Goal: Information Seeking & Learning: Learn about a topic

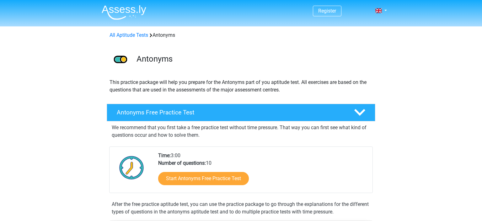
scroll to position [32, 0]
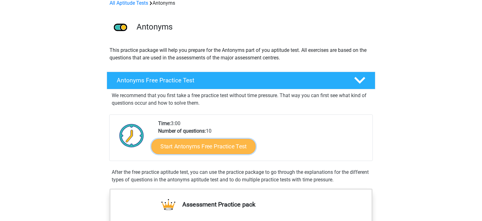
click at [213, 146] on link "Start Antonyms Free Practice Test" at bounding box center [204, 146] width 104 height 15
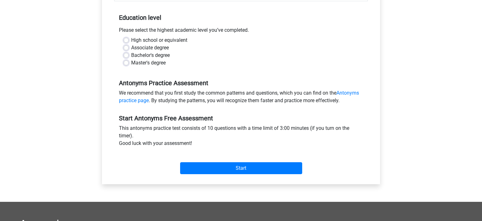
scroll to position [122, 0]
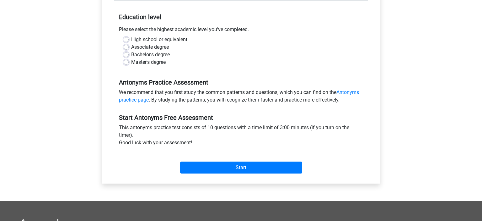
click at [131, 62] on div "Master's degree" at bounding box center [241, 62] width 235 height 8
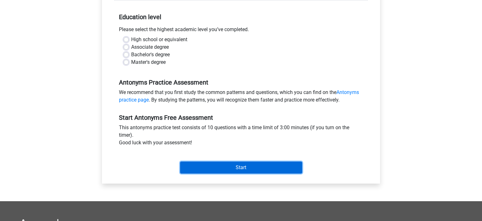
click at [222, 170] on input "Start" at bounding box center [241, 167] width 122 height 12
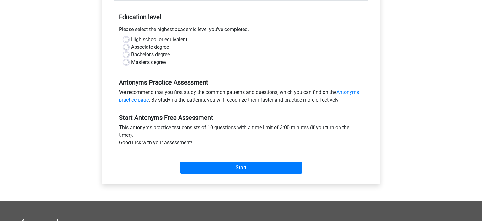
click at [131, 62] on label "Master's degree" at bounding box center [148, 62] width 35 height 8
click at [128, 62] on input "Master's degree" at bounding box center [126, 61] width 5 height 6
radio input "true"
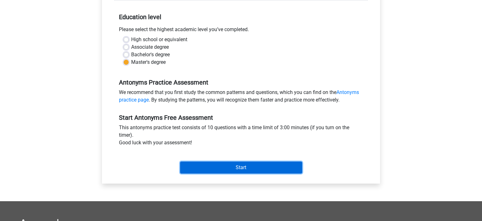
click at [260, 164] on input "Start" at bounding box center [241, 167] width 122 height 12
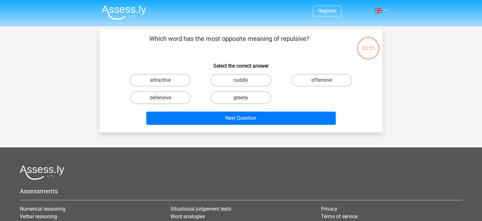
drag, startPoint x: 151, startPoint y: 39, endPoint x: 312, endPoint y: 40, distance: 160.8
click at [312, 40] on p "Which word has the most opposite meaning of repulsive?" at bounding box center [230, 43] width 240 height 19
copy p "Which word has the most opposite meaning of repulsive?"
click at [47, 68] on div "Register Nederlands English" at bounding box center [241, 156] width 482 height 313
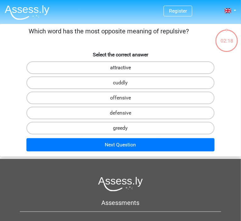
click at [134, 69] on label "attractive" at bounding box center [120, 67] width 188 height 13
click at [124, 69] on input "attractive" at bounding box center [122, 70] width 4 height 4
radio input "true"
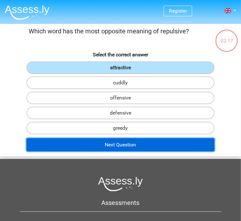
click at [110, 143] on button "Next Question" at bounding box center [120, 144] width 188 height 13
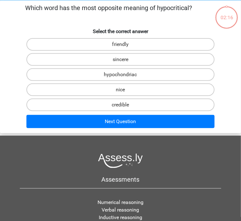
scroll to position [24, 0]
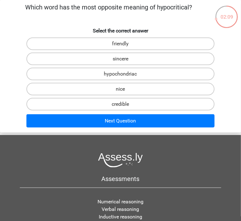
drag, startPoint x: 26, startPoint y: 7, endPoint x: 194, endPoint y: 11, distance: 167.8
click at [194, 11] on p "Which word has the most opposite meaning of hypocritical?" at bounding box center [109, 12] width 212 height 19
copy p "Which word has the most opposite meaning of hypocritical?"
click at [140, 104] on label "credible" at bounding box center [120, 104] width 188 height 13
click at [124, 104] on input "credible" at bounding box center [122, 106] width 4 height 4
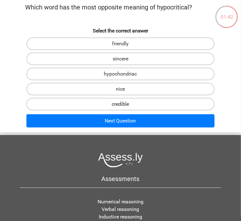
radio input "true"
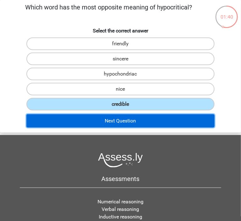
click at [140, 118] on button "Next Question" at bounding box center [120, 120] width 188 height 13
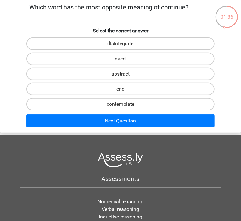
drag, startPoint x: 188, startPoint y: 7, endPoint x: 26, endPoint y: 5, distance: 162.1
click at [26, 5] on p "Which word has the most opposite meaning of continue?" at bounding box center [109, 12] width 212 height 19
copy p "Which word has the most opposite meaning of continue?"
click at [120, 91] on label "end" at bounding box center [120, 89] width 188 height 13
click at [120, 91] on input "end" at bounding box center [122, 91] width 4 height 4
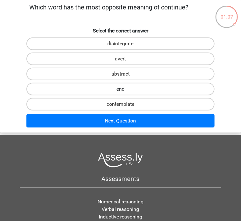
radio input "true"
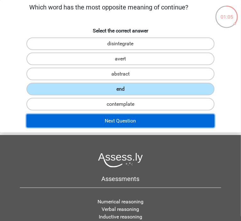
click at [134, 119] on button "Next Question" at bounding box center [120, 120] width 188 height 13
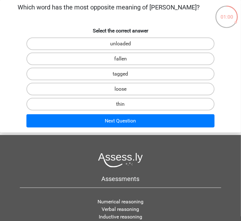
drag, startPoint x: 36, startPoint y: 6, endPoint x: 189, endPoint y: 10, distance: 153.3
click at [189, 10] on p "Which word has the most opposite meaning of stout?" at bounding box center [109, 12] width 212 height 19
copy p "Which word has the most opposite meaning of stout?"
click at [116, 103] on label "thin" at bounding box center [120, 104] width 188 height 13
click at [120, 104] on input "thin" at bounding box center [122, 106] width 4 height 4
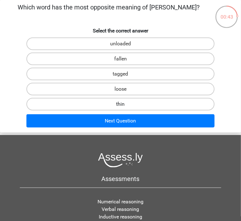
radio input "true"
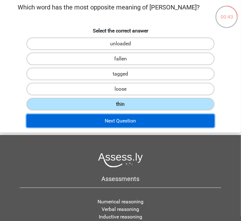
click at [123, 118] on button "Next Question" at bounding box center [120, 120] width 188 height 13
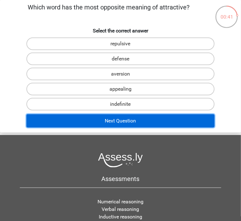
click at [123, 118] on button "Next Question" at bounding box center [120, 120] width 188 height 13
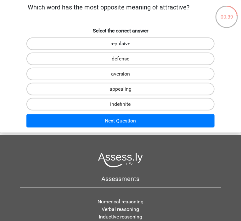
click at [114, 41] on label "repulsive" at bounding box center [120, 43] width 188 height 13
click at [120, 44] on input "repulsive" at bounding box center [122, 46] width 4 height 4
radio input "true"
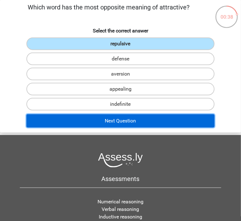
click at [105, 121] on button "Next Question" at bounding box center [120, 120] width 188 height 13
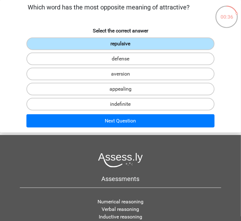
click at [123, 42] on label "repulsive" at bounding box center [120, 43] width 188 height 13
click at [123, 44] on input "repulsive" at bounding box center [122, 46] width 4 height 4
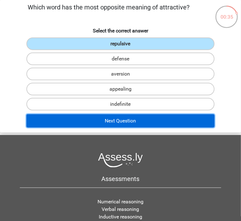
click at [113, 117] on button "Next Question" at bounding box center [120, 120] width 188 height 13
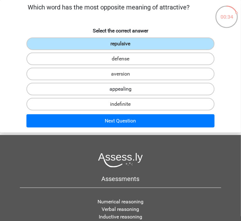
scroll to position [0, 0]
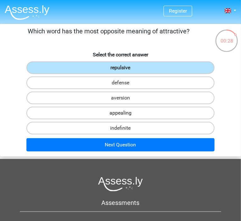
click at [126, 112] on label "appealing" at bounding box center [120, 112] width 188 height 13
click at [124, 113] on input "appealing" at bounding box center [122, 115] width 4 height 4
radio input "true"
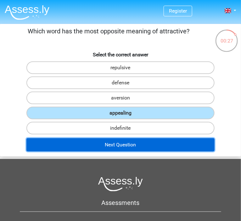
click at [120, 146] on button "Next Question" at bounding box center [120, 144] width 188 height 13
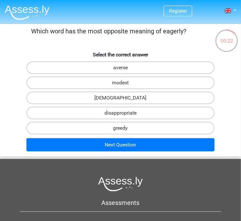
drag, startPoint x: 31, startPoint y: 31, endPoint x: 188, endPoint y: 30, distance: 156.1
click at [188, 30] on p "Which word has the most opposite meaning of eagerly?" at bounding box center [109, 35] width 212 height 19
copy p "Which word has the most opposite meaning of eagerly?"
